Goal: Information Seeking & Learning: Learn about a topic

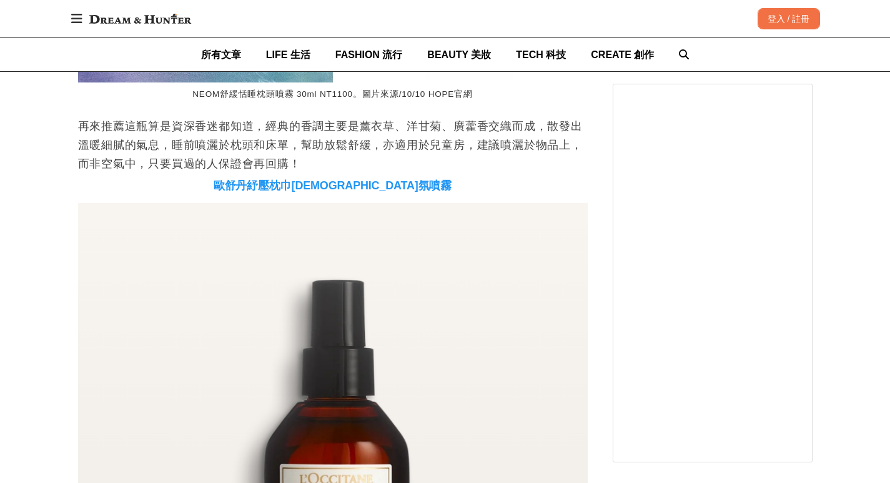
scroll to position [0, 1529]
click at [21, 222] on div "首頁 / 保養技巧 [URL][DOMAIN_NAME] 收藏 買不到無印良品「睡眠麻藥」沒關係，網友激推這6款「睡眠噴霧」完全是最頂的助眠神器！ [PERS…" at bounding box center [445, 69] width 890 height 6706
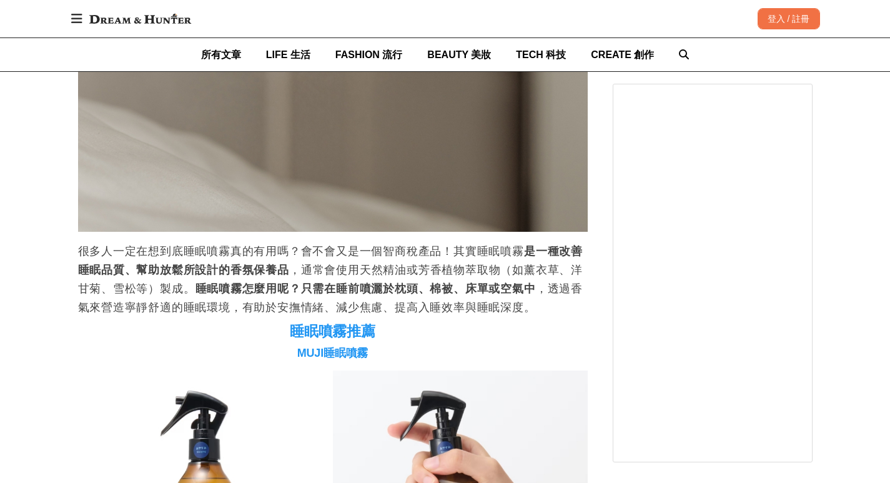
scroll to position [1436, 0]
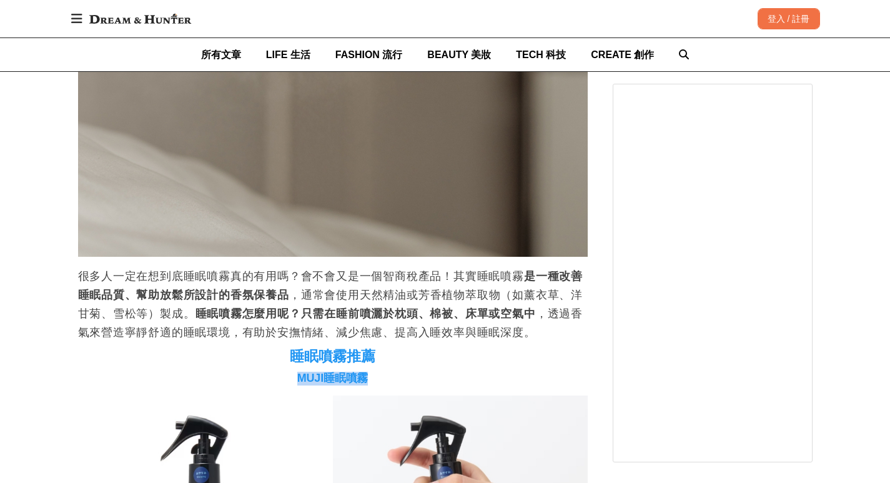
drag, startPoint x: 384, startPoint y: 386, endPoint x: 291, endPoint y: 383, distance: 93.1
click at [291, 383] on h3 "MUJI睡眠噴霧" at bounding box center [333, 379] width 510 height 14
copy span "MUJI睡眠噴霧"
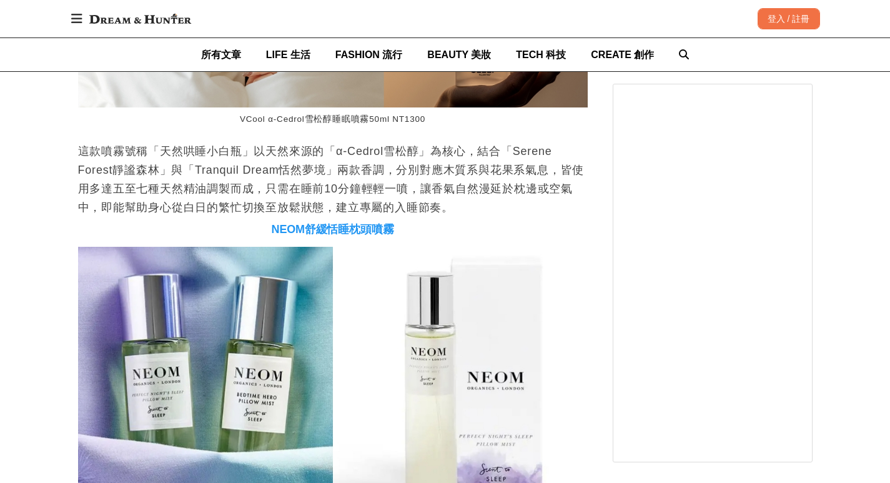
scroll to position [0, 0]
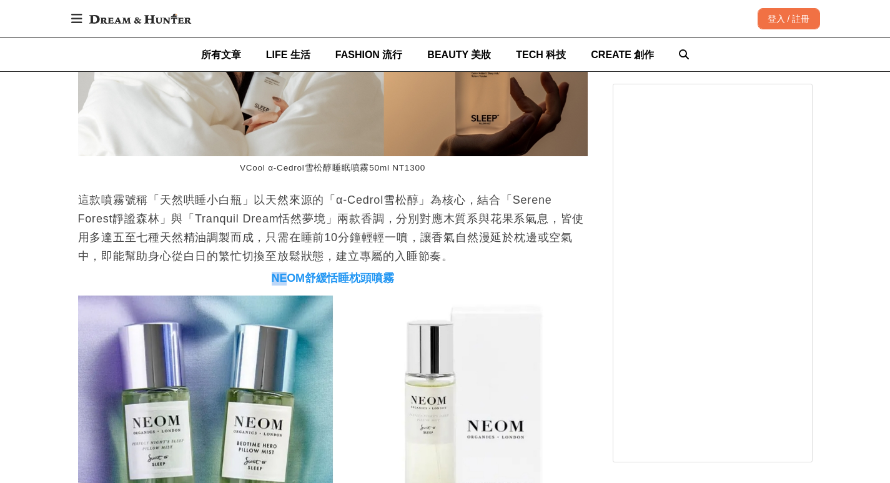
drag, startPoint x: 264, startPoint y: 287, endPoint x: 297, endPoint y: 282, distance: 33.6
click at [295, 282] on h3 "NEOM舒緩恬睡枕頭噴霧" at bounding box center [333, 279] width 510 height 14
drag, startPoint x: 399, startPoint y: 281, endPoint x: 271, endPoint y: 281, distance: 128.0
click at [271, 281] on h3 "NEOM舒緩恬睡枕頭噴霧" at bounding box center [333, 279] width 510 height 14
copy span "NEOM舒緩恬睡枕頭噴霧"
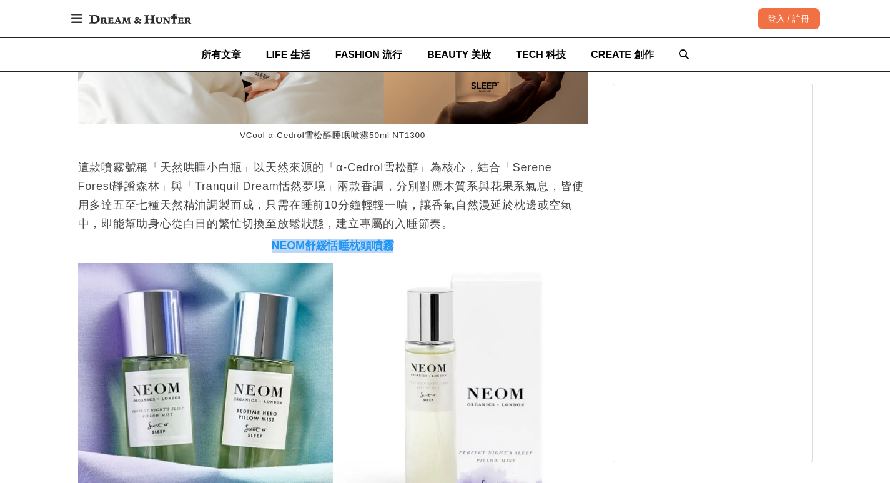
scroll to position [2935, 0]
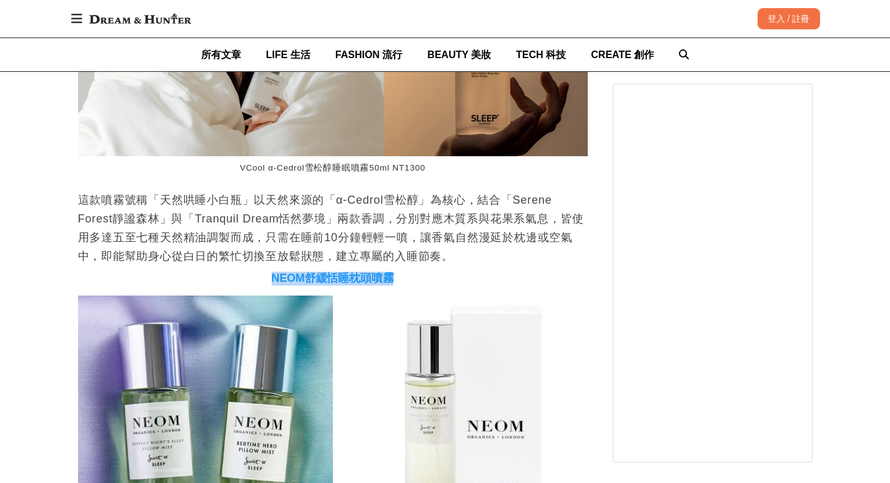
click at [451, 280] on h3 "NEOM舒緩恬睡枕頭噴霧" at bounding box center [333, 279] width 510 height 14
drag, startPoint x: 427, startPoint y: 282, endPoint x: 306, endPoint y: 282, distance: 121.2
click at [306, 282] on h3 "NEOM舒緩恬睡枕頭噴霧" at bounding box center [333, 279] width 510 height 14
copy span "舒緩恬睡枕頭噴霧"
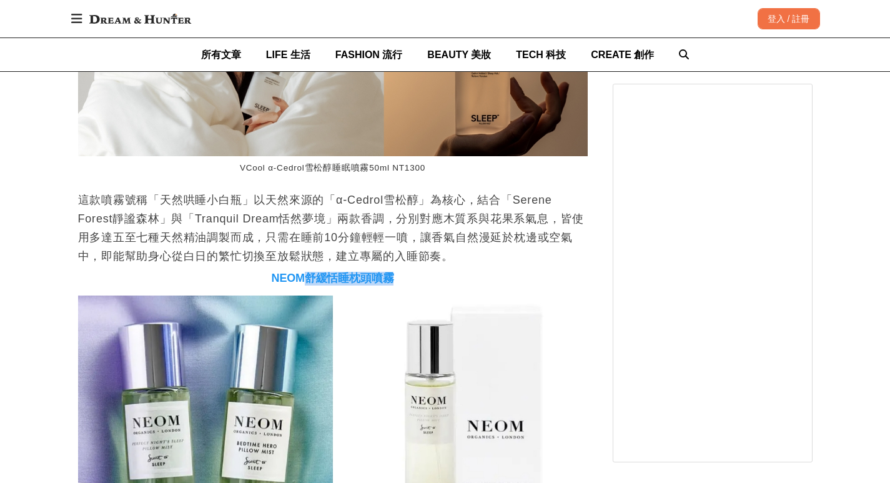
scroll to position [0, 1019]
click at [408, 284] on h3 "NEOM舒緩恬睡枕頭噴霧" at bounding box center [333, 279] width 510 height 14
drag, startPoint x: 418, startPoint y: 285, endPoint x: 310, endPoint y: 285, distance: 108.0
click at [310, 285] on h3 "NEOM舒緩恬睡枕頭噴霧" at bounding box center [333, 279] width 510 height 14
copy span "舒緩恬睡枕頭噴霧"
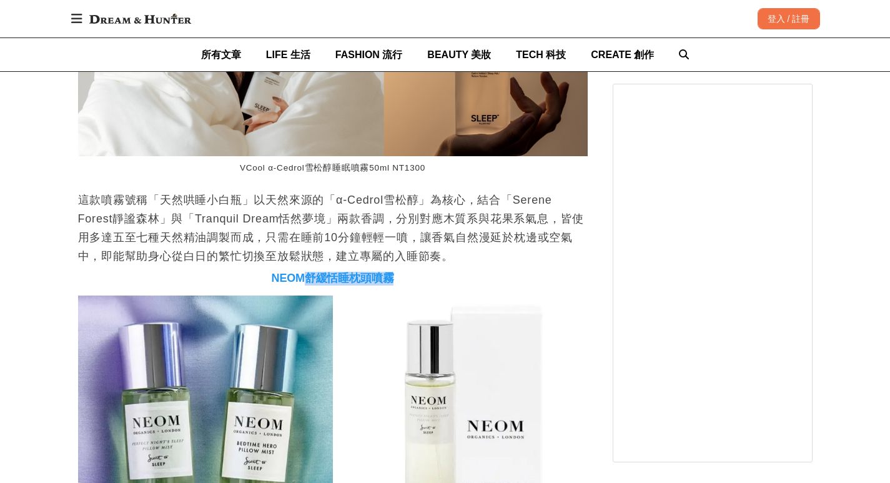
scroll to position [0, 0]
